Goal: Task Accomplishment & Management: Manage account settings

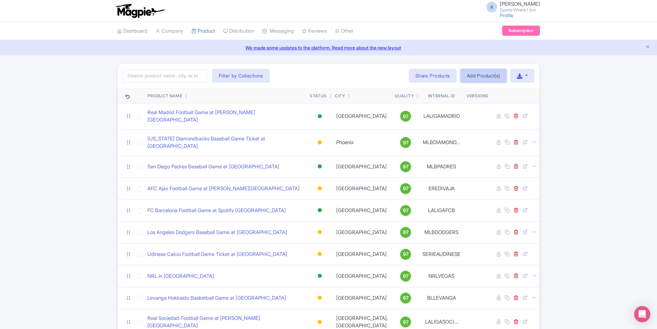
click at [474, 78] on link "Add Product(s)" at bounding box center [484, 75] width 46 height 13
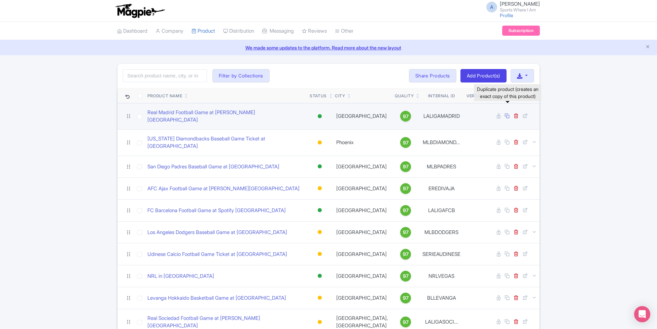
click at [509, 115] on icon at bounding box center [507, 115] width 5 height 5
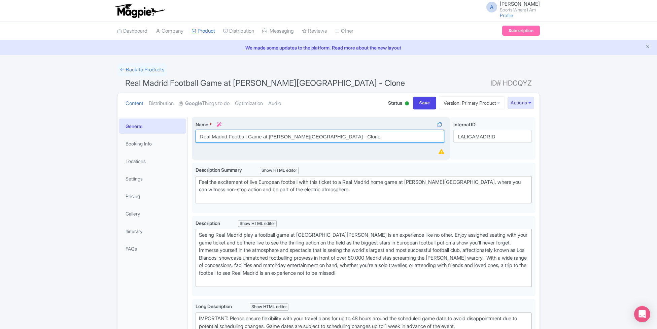
click at [254, 136] on input "Real Madrid Football Game at Santiago Bernabeu Stadium - Clone" at bounding box center [320, 136] width 249 height 13
drag, startPoint x: 366, startPoint y: 137, endPoint x: 228, endPoint y: 123, distance: 139.1
click at [228, 123] on div "Name * i Real Madrid Football Game at Santiago Bernabeu Stadium - Clone" at bounding box center [320, 132] width 249 height 22
type input "Brisbane Broncos Rugby League Game at Suncorp Stadium"
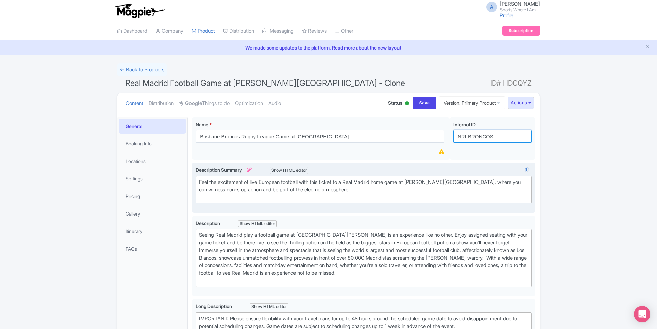
type input "NRLBRONCOS"
click at [299, 193] on div "Feel the excitement of live European football with this ticket to a Real Madrid…" at bounding box center [364, 190] width 330 height 23
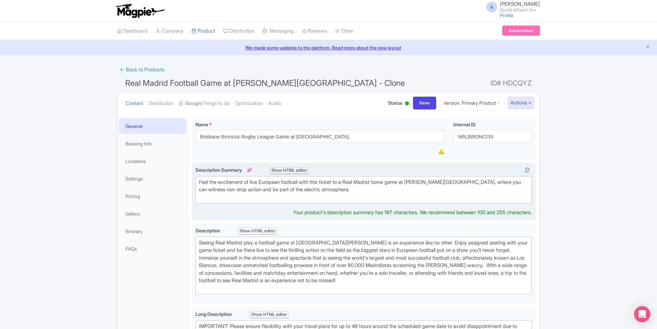
drag, startPoint x: 262, startPoint y: 181, endPoint x: 292, endPoint y: 180, distance: 30.7
click at [292, 180] on div "Feel the excitement of live European football with this ticket to a Real Madrid…" at bounding box center [364, 190] width 330 height 23
drag, startPoint x: 305, startPoint y: 181, endPoint x: 262, endPoint y: 180, distance: 43.1
click at [262, 180] on div "Feel the excitement of live European football with this ticket to a Real Madrid…" at bounding box center [364, 190] width 330 height 23
click at [363, 190] on div "Feel the excitement of live Rugby League with this ticket to a Real Madrid home…" at bounding box center [364, 190] width 330 height 23
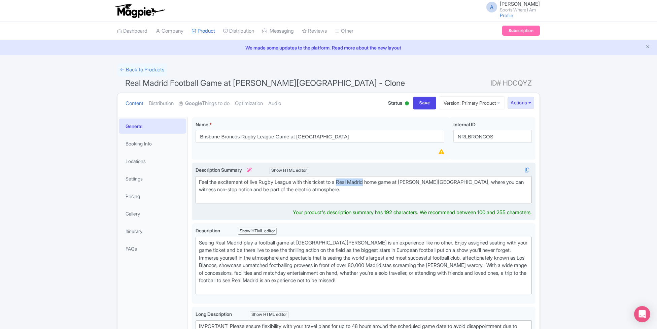
drag, startPoint x: 345, startPoint y: 180, endPoint x: 373, endPoint y: 181, distance: 27.6
click at [373, 181] on div "Feel the excitement of live Rugby League with this ticket to a Real Madrid home…" at bounding box center [364, 190] width 330 height 23
drag, startPoint x: 423, startPoint y: 181, endPoint x: 467, endPoint y: 181, distance: 44.8
click at [467, 181] on div "Feel the excitement of live Rugby League with this ticket to a Brisbane Broncos…" at bounding box center [364, 190] width 330 height 23
type trix-editor "<div>Feel the excitement of live Rugby League with this ticket to a Brisbane Br…"
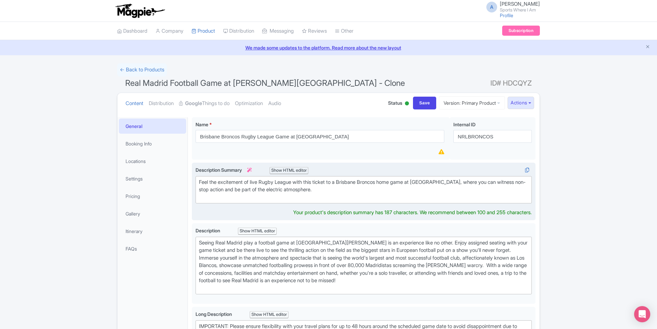
click at [338, 185] on div "Feel the excitement of live Rugby League with this ticket to a Brisbane Broncos…" at bounding box center [364, 190] width 330 height 23
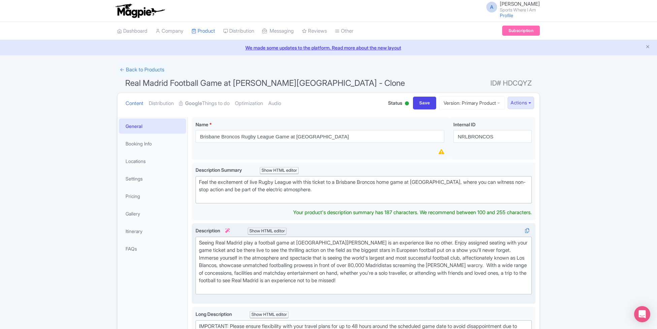
click at [264, 247] on div "Seeing Real Madrid play a football game at Estadio Santiago Bernabeu is an expe…" at bounding box center [364, 265] width 330 height 53
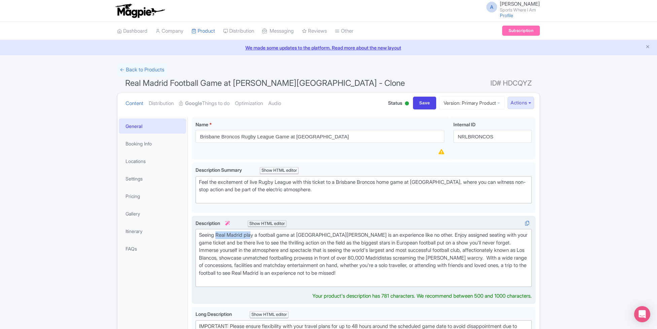
drag, startPoint x: 218, startPoint y: 233, endPoint x: 253, endPoint y: 233, distance: 34.7
click at [253, 233] on div "Seeing Real Madrid play a football game at Estadio Santiago Bernabeu is an expe…" at bounding box center [364, 257] width 330 height 53
click at [225, 235] on div "Seeing Real Madrid play a football game at Estadio Santiago Bernabeu is an expe…" at bounding box center [364, 257] width 330 height 53
click at [217, 233] on div "Seeing Real Madrid play a football game at Estadio Santiago Bernabeu is an expe…" at bounding box center [364, 257] width 330 height 53
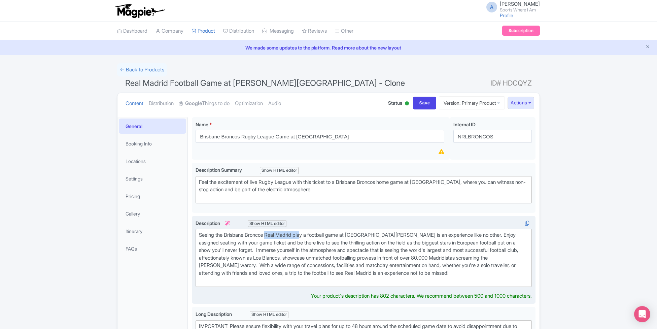
drag, startPoint x: 269, startPoint y: 234, endPoint x: 307, endPoint y: 233, distance: 38.1
click at [307, 233] on div "Seeing the Brisbane Broncos Real Madrid play a football game at Estadio Santiag…" at bounding box center [364, 257] width 330 height 53
drag, startPoint x: 490, startPoint y: 235, endPoint x: 383, endPoint y: 233, distance: 106.8
click at [383, 233] on div "Seeing the Brisbane Broncos play a first-grade National Rugby League game a foo…" at bounding box center [364, 257] width 330 height 53
click at [294, 245] on div "Seeing the Brisbane Broncos play a first-grade National Rugby League game at Su…" at bounding box center [364, 257] width 330 height 53
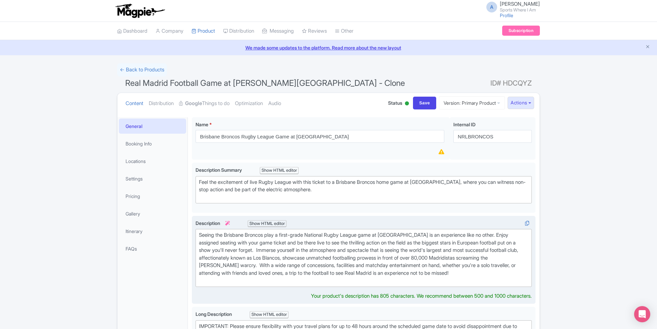
click at [343, 259] on div "Seeing the Brisbane Broncos play a first-grade National Rugby League game at Su…" at bounding box center [364, 257] width 330 height 53
click at [449, 243] on div "Seeing the Brisbane Broncos play a first-grade National Rugby League game at Su…" at bounding box center [364, 257] width 330 height 53
click at [477, 240] on div "Seeing the Brisbane Broncos play a first-grade National Rugby League game at Su…" at bounding box center [364, 257] width 330 height 53
click at [230, 248] on div "Seeing the Brisbane Broncos play a first-grade National Rugby League game at Su…" at bounding box center [364, 257] width 330 height 53
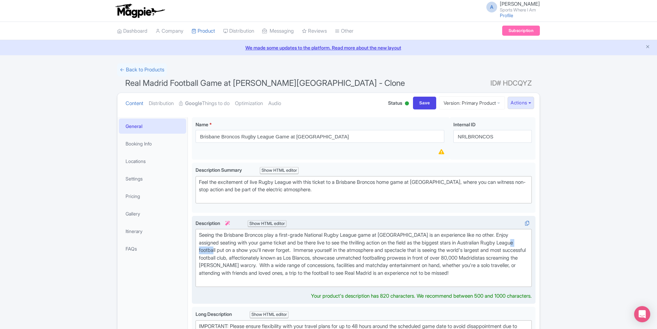
click at [230, 248] on div "Seeing the Brisbane Broncos play a first-grade National Rugby League game at Su…" at bounding box center [364, 257] width 330 height 53
click at [468, 247] on div "Seeing the Brisbane Broncos play a first-grade National Rugby League game at Su…" at bounding box center [364, 257] width 330 height 53
click at [517, 250] on div "Seeing the Brisbane Broncos play a first-grade National Rugby League game at Su…" at bounding box center [364, 257] width 330 height 53
drag, startPoint x: 244, startPoint y: 256, endPoint x: 509, endPoint y: 247, distance: 264.9
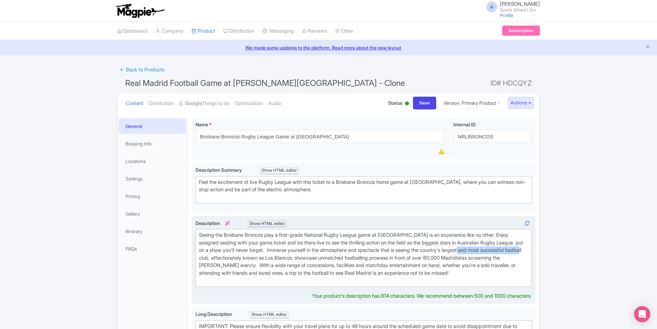
click at [509, 247] on div "Seeing the Brisbane Broncos play a first-grade National Rugby League game at Su…" at bounding box center [364, 257] width 330 height 53
type trix-editor "<div>Seeing the Brisbane Broncos play a first-grade National Rugby League game …"
click at [519, 247] on div "Seeing the Brisbane Broncos play a first-grade National Rugby League game at Su…" at bounding box center [364, 257] width 330 height 53
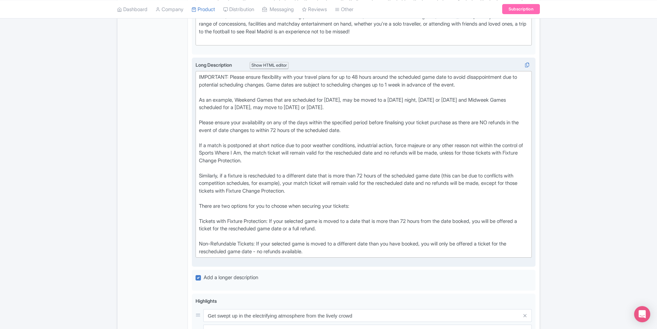
scroll to position [234, 0]
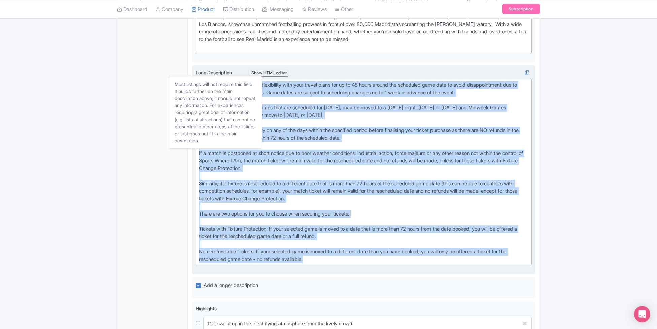
drag, startPoint x: 314, startPoint y: 255, endPoint x: 201, endPoint y: 71, distance: 216.1
click at [201, 71] on div "Long Description i Show HTML editor Bold Italic Strikethrough Link Heading Quot…" at bounding box center [364, 167] width 336 height 196
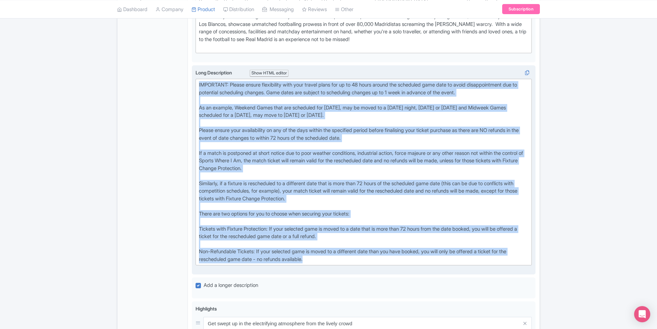
type trix-editor "<div>IMPORTANT: Please ensure flexibility with your travel plans for up to 48 h…"
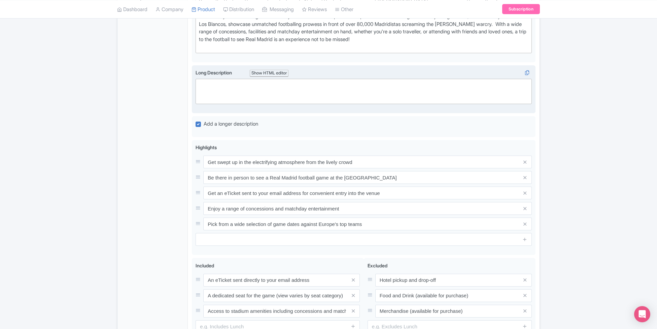
click at [590, 91] on div "← Back to Products Real Madrid Football Game at Santiago Bernabeu Stadium - Clo…" at bounding box center [328, 100] width 657 height 541
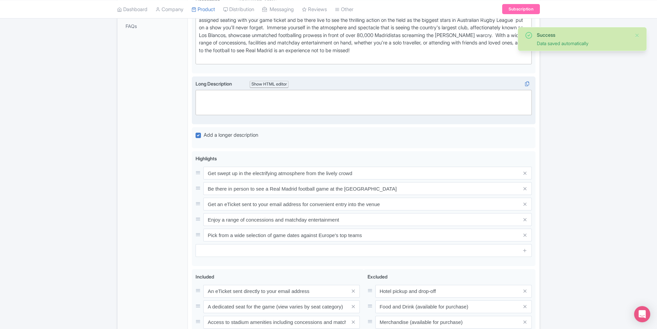
scroll to position [220, 0]
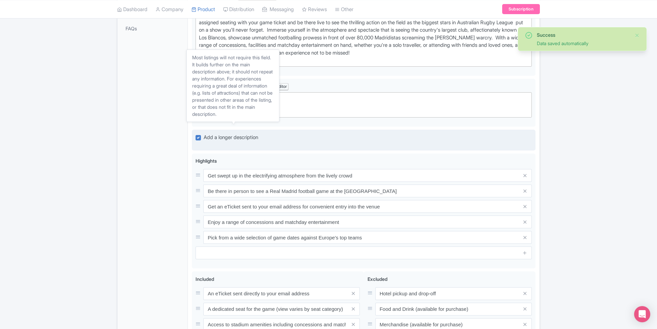
click at [240, 134] on span "Add a longer description" at bounding box center [231, 137] width 55 height 6
click at [208, 133] on input "Add a longer description" at bounding box center [206, 135] width 4 height 4
checkbox input "false"
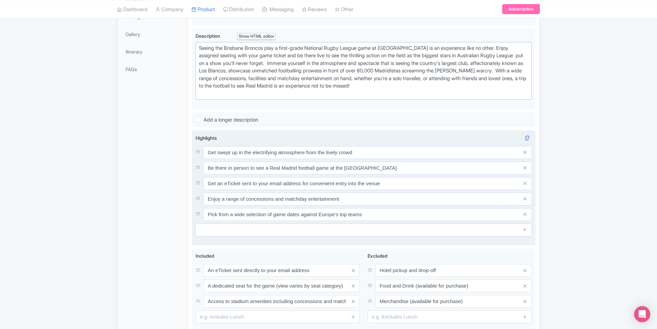
scroll to position [140, 0]
